Goal: Task Accomplishment & Management: Use online tool/utility

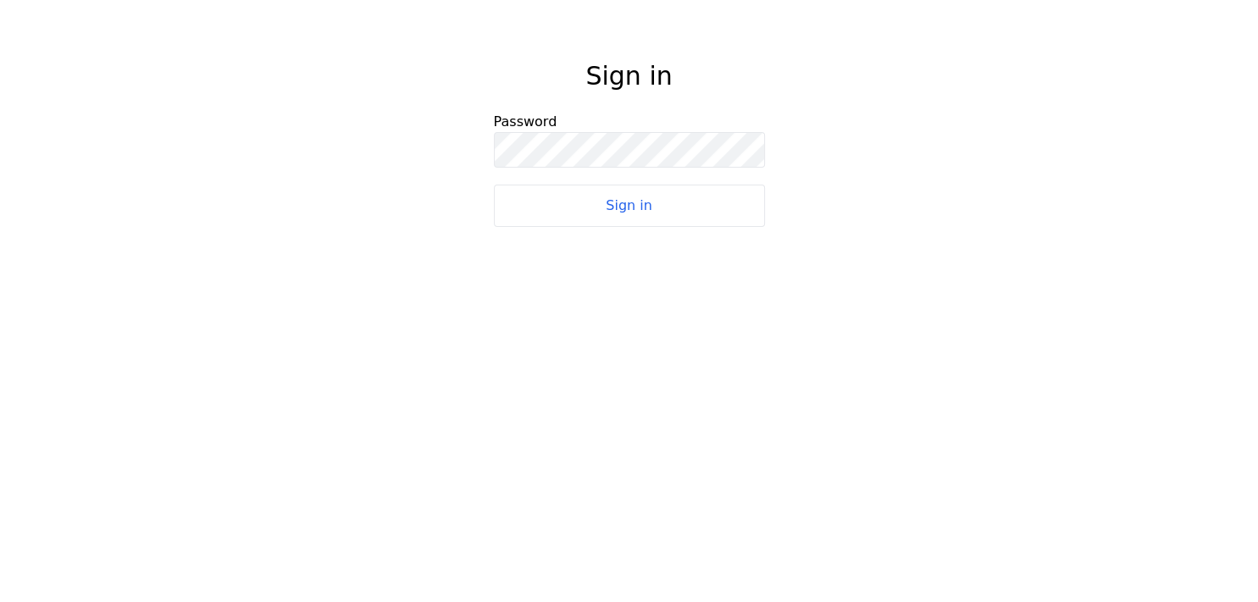
click at [626, 205] on button "Sign in" at bounding box center [629, 206] width 271 height 42
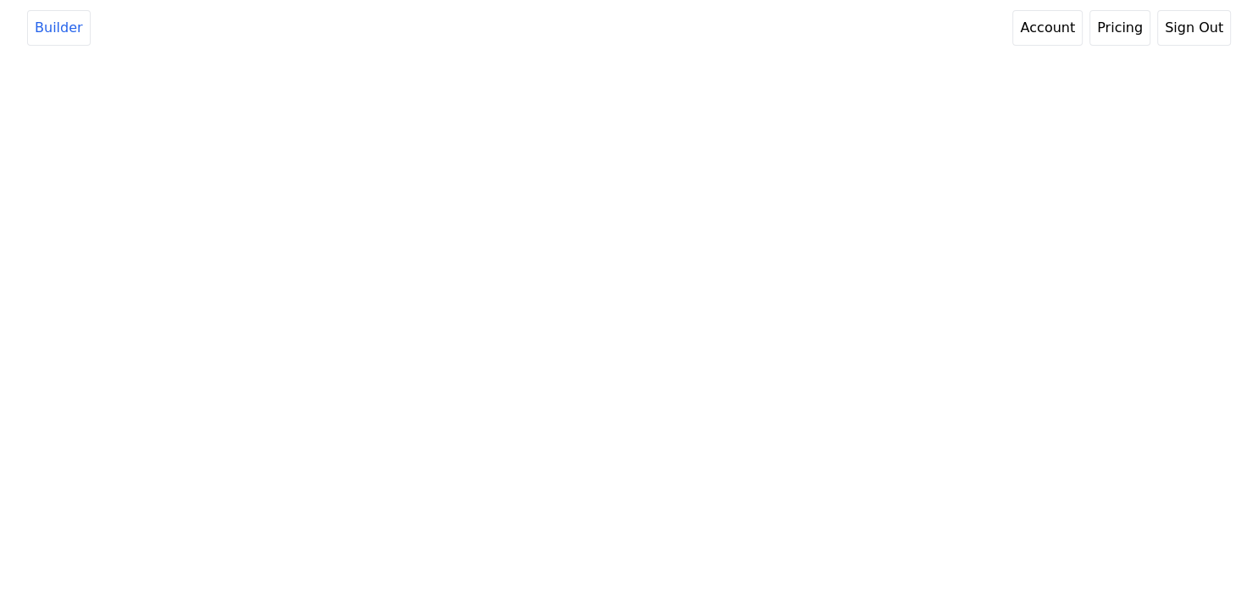
select select "5"
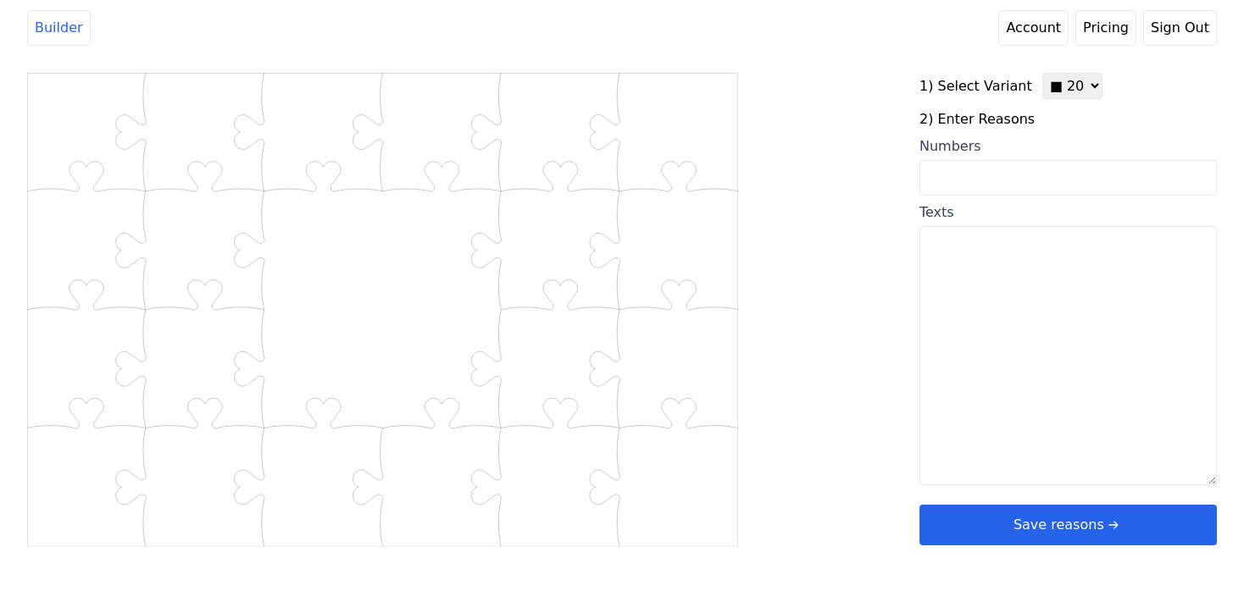
drag, startPoint x: 546, startPoint y: 55, endPoint x: 531, endPoint y: 46, distance: 17.9
click at [546, 55] on header "Builder Account Pricing Sign Out" at bounding box center [622, 28] width 1244 height 56
select select "5"
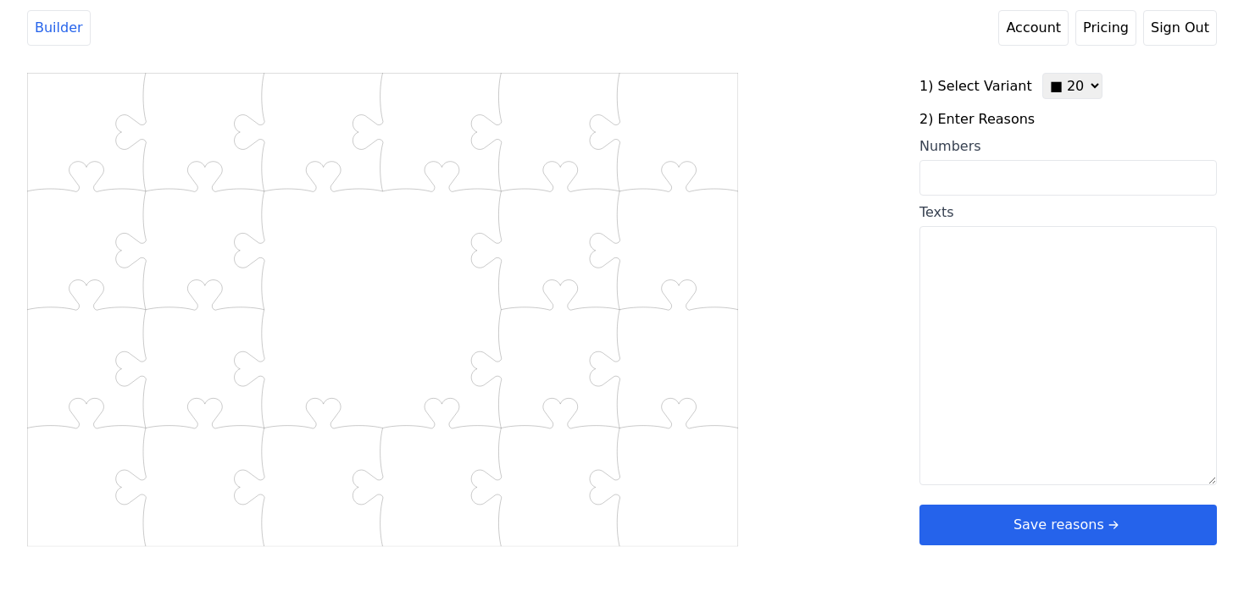
click at [1198, 25] on button "Sign Out" at bounding box center [1180, 28] width 74 height 36
